Goal: Navigation & Orientation: Find specific page/section

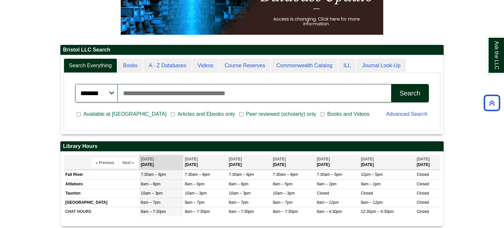
click at [161, 81] on div "******* ***** ****** Search articles, books, journals & more Search" at bounding box center [252, 93] width 362 height 26
click at [156, 86] on input "Search articles, books, journals & more" at bounding box center [255, 93] width 274 height 18
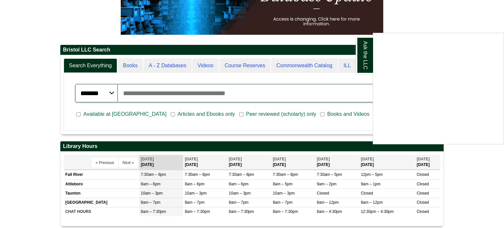
click at [226, 97] on div "Ask the LLC" at bounding box center [252, 114] width 504 height 228
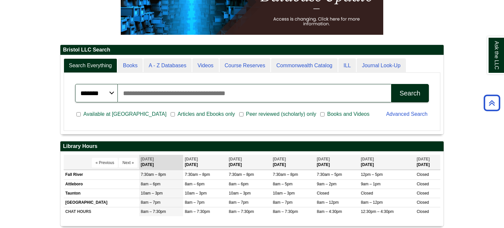
click at [226, 97] on input "Search articles, books, journals & more" at bounding box center [255, 93] width 274 height 18
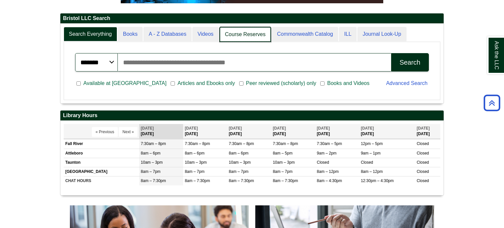
scroll to position [3, 3]
click at [220, 37] on link "Course Reserves" at bounding box center [246, 34] width 52 height 15
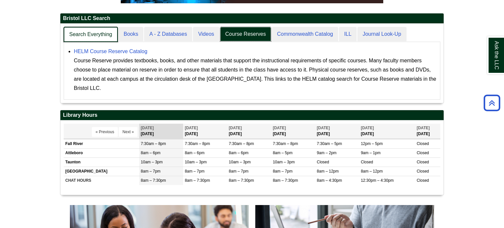
scroll to position [79, 384]
click at [110, 32] on link "Search Everything" at bounding box center [91, 34] width 54 height 15
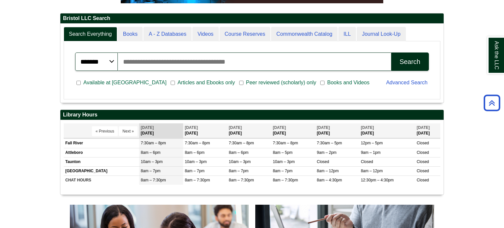
click at [172, 62] on input "Search articles, books, journals & more" at bounding box center [255, 62] width 274 height 18
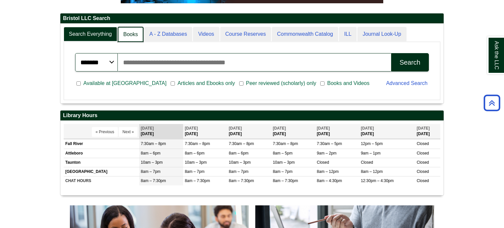
scroll to position [3, 3]
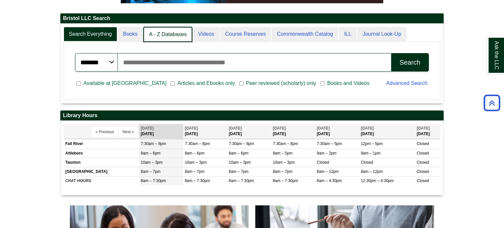
click at [162, 34] on link "A - Z Databases" at bounding box center [168, 34] width 49 height 15
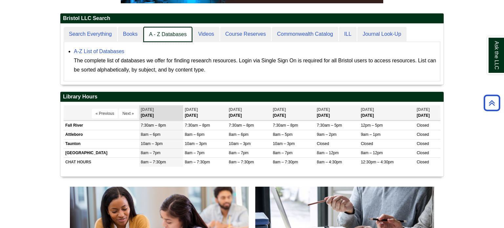
scroll to position [61, 384]
click at [168, 34] on link "A - Z Databases" at bounding box center [168, 34] width 49 height 15
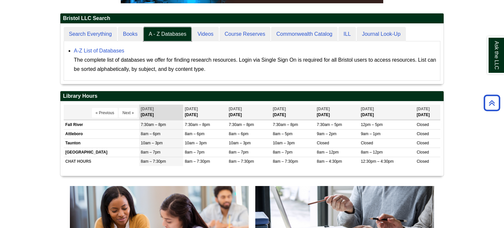
scroll to position [60, 384]
click at [108, 52] on link "A-Z List of Databases" at bounding box center [99, 51] width 51 height 6
